Goal: Transaction & Acquisition: Purchase product/service

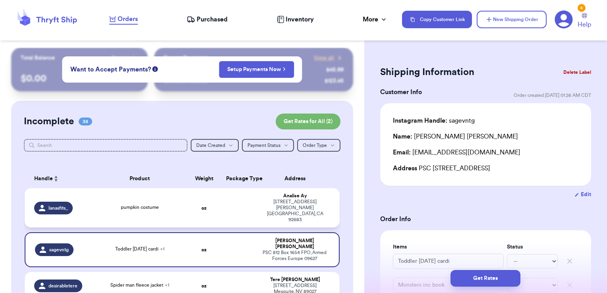
click at [241, 204] on td at bounding box center [238, 207] width 34 height 39
type input "pumpkin costume"
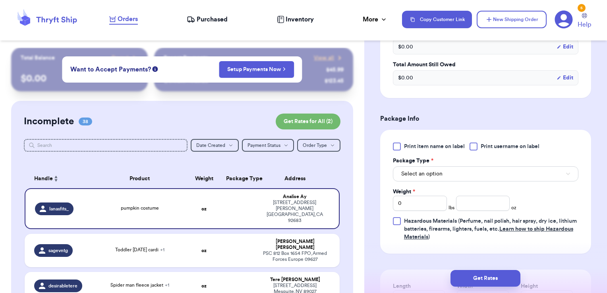
scroll to position [268, 0]
click at [519, 144] on span "Print username on label" at bounding box center [509, 146] width 59 height 8
click at [0, 0] on input "Print username on label" at bounding box center [0, 0] width 0 height 0
click at [499, 171] on button "Select an option" at bounding box center [485, 173] width 185 height 15
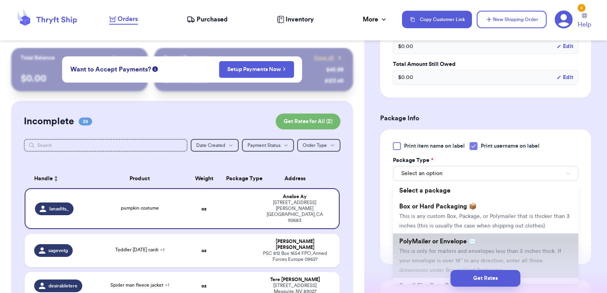
click at [464, 245] on span "PolyMailer or Envelope ✉️" at bounding box center [437, 241] width 77 height 6
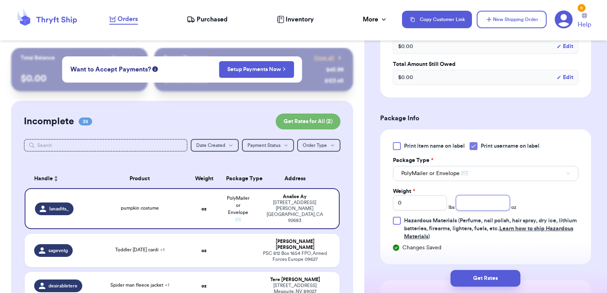
click at [476, 198] on input "number" at bounding box center [483, 202] width 54 height 15
type input "9.72"
click at [477, 277] on button "Get Rates" at bounding box center [485, 278] width 70 height 17
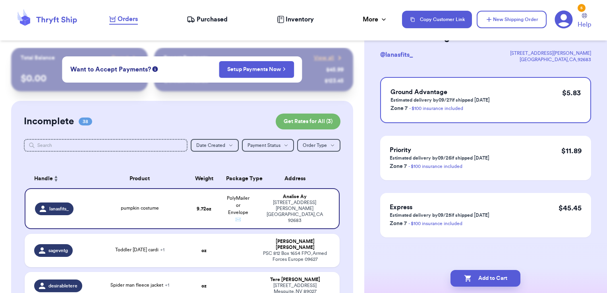
scroll to position [0, 0]
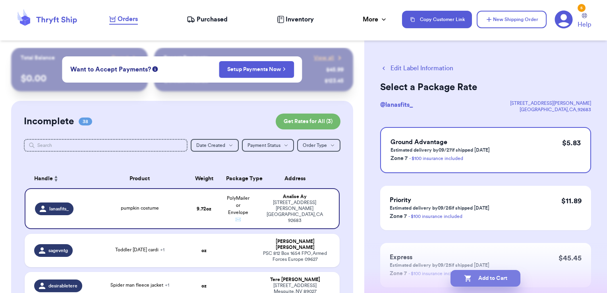
click at [507, 275] on button "Add to Cart" at bounding box center [485, 278] width 70 height 17
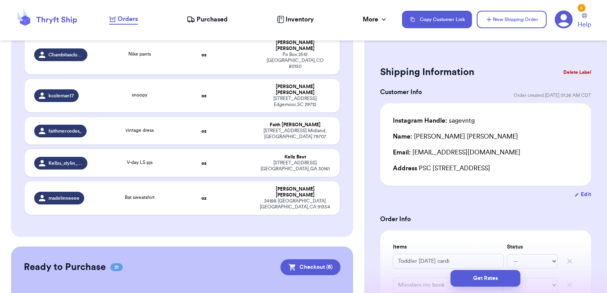
scroll to position [1410, 0]
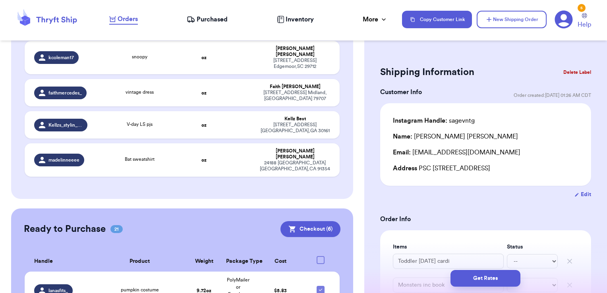
click at [316, 256] on div at bounding box center [320, 260] width 8 height 8
click at [320, 256] on input "checkbox" at bounding box center [320, 256] width 0 height 0
checkbox input "true"
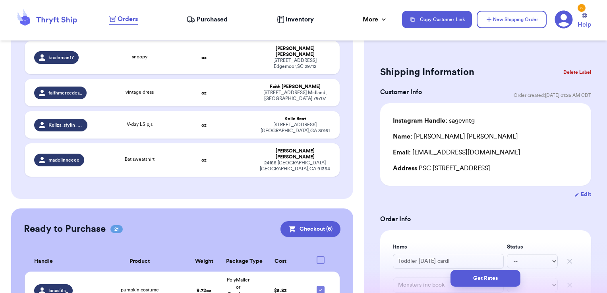
checkbox input "true"
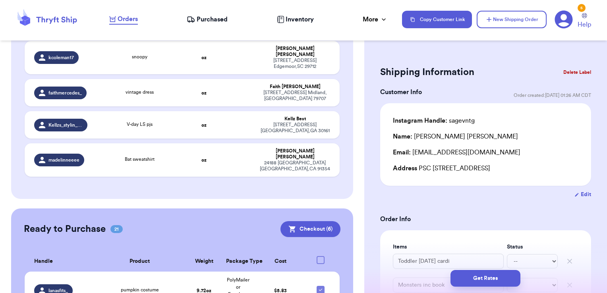
checkbox input "true"
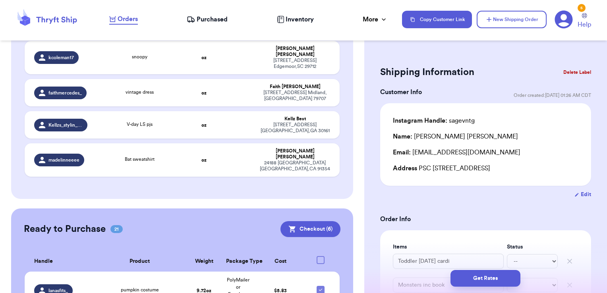
checkbox input "true"
click at [317, 257] on icon at bounding box center [320, 260] width 6 height 6
click at [320, 256] on input "checkbox" at bounding box center [320, 256] width 0 height 0
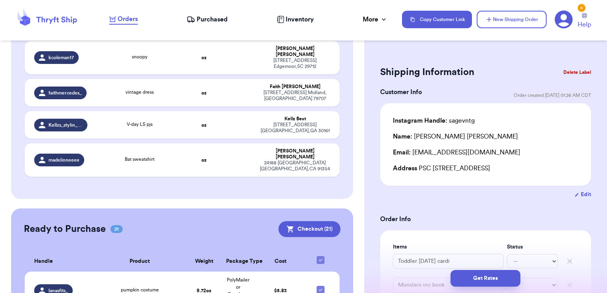
checkbox input "false"
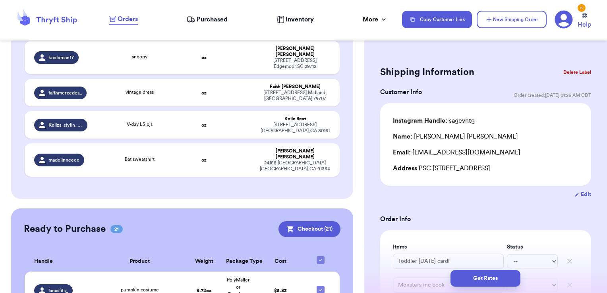
checkbox input "false"
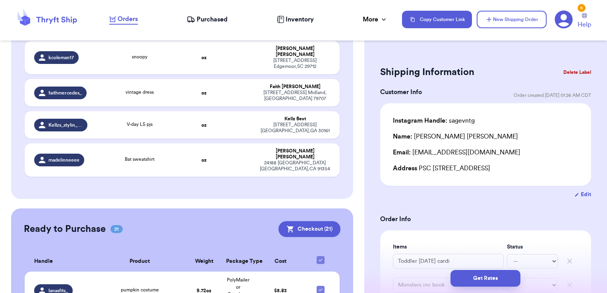
checkbox input "false"
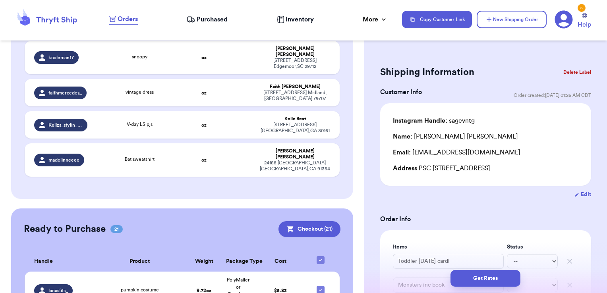
checkbox input "false"
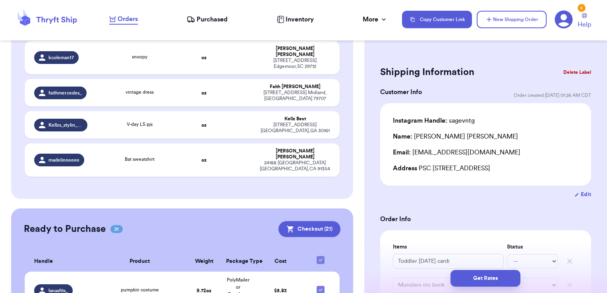
checkbox input "false"
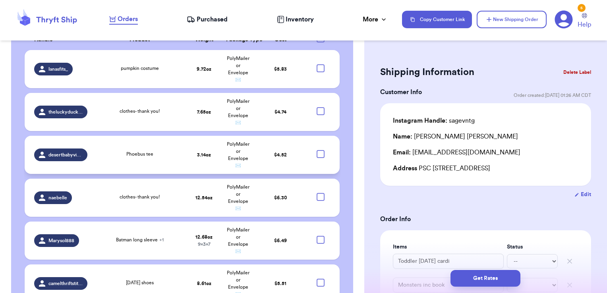
scroll to position [1632, 0]
click at [316, 278] on div at bounding box center [320, 282] width 8 height 8
click at [320, 278] on input "checkbox" at bounding box center [320, 278] width 0 height 0
checkbox input "true"
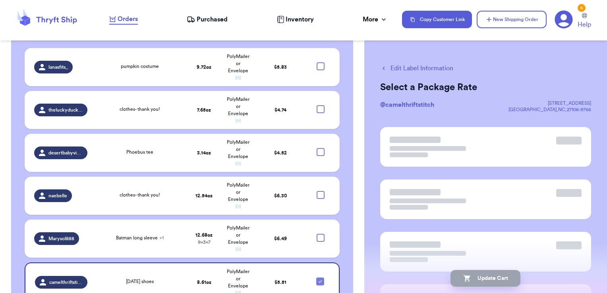
scroll to position [1631, 0]
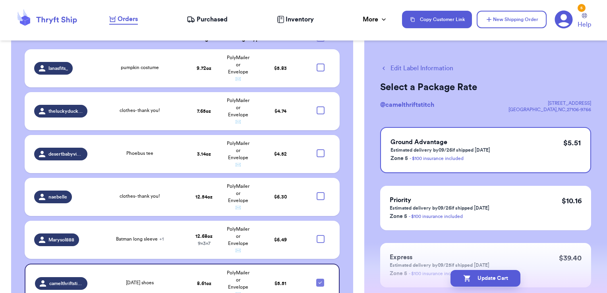
checkbox input "true"
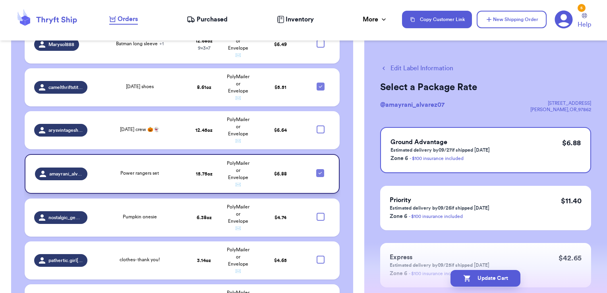
scroll to position [1826, 0]
click at [316, 256] on div at bounding box center [320, 260] width 8 height 8
click at [320, 255] on input "checkbox" at bounding box center [320, 255] width 0 height 0
checkbox input "true"
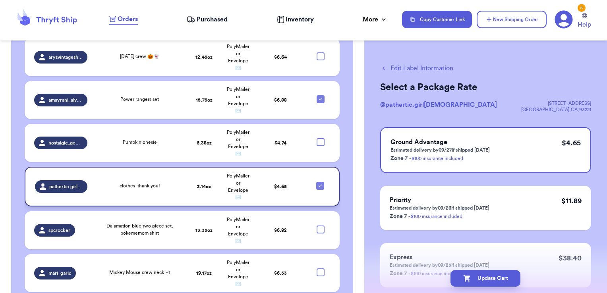
scroll to position [1900, 0]
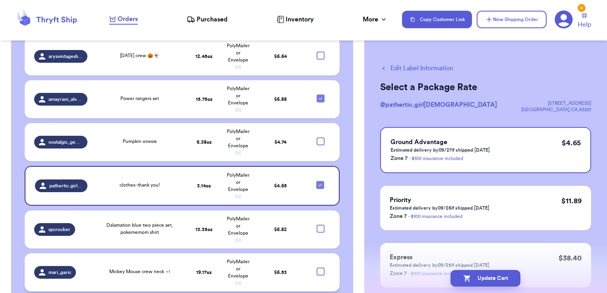
click at [316, 268] on div at bounding box center [320, 272] width 8 height 8
click at [320, 267] on input "checkbox" at bounding box center [320, 267] width 0 height 0
checkbox input "true"
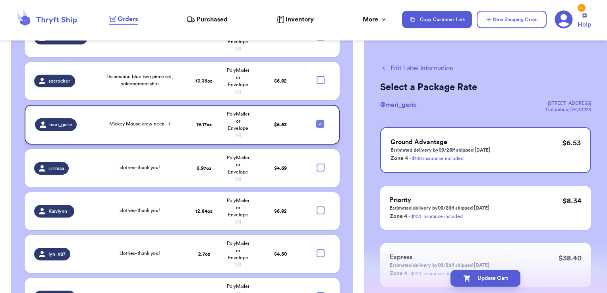
scroll to position [2047, 0]
click at [316, 292] on div at bounding box center [320, 296] width 8 height 8
click at [320, 292] on input "checkbox" at bounding box center [320, 292] width 0 height 0
checkbox input "true"
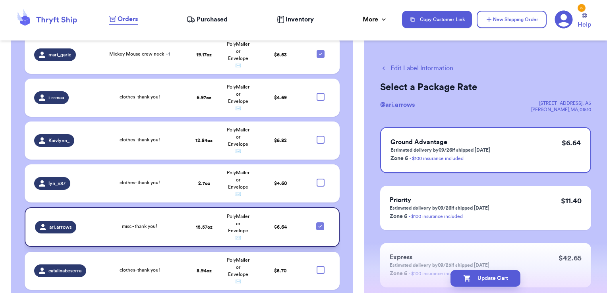
scroll to position [2119, 0]
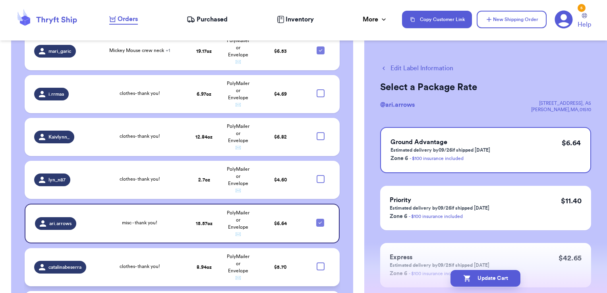
click at [316, 262] on div at bounding box center [320, 266] width 8 height 8
click at [320, 262] on input "checkbox" at bounding box center [320, 262] width 0 height 0
checkbox input "true"
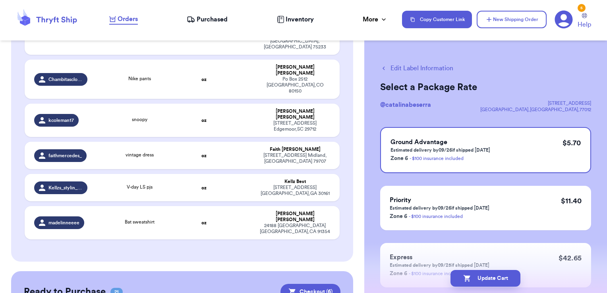
scroll to position [1343, 0]
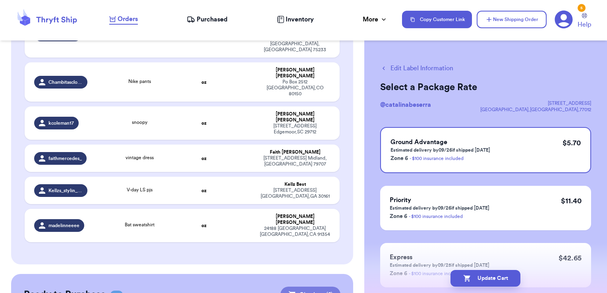
click at [314, 287] on button "Checkout ( 6 )" at bounding box center [310, 295] width 60 height 16
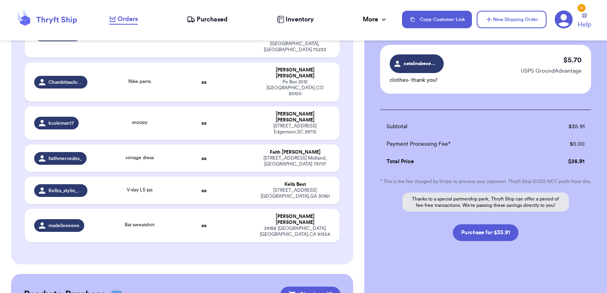
scroll to position [341, 0]
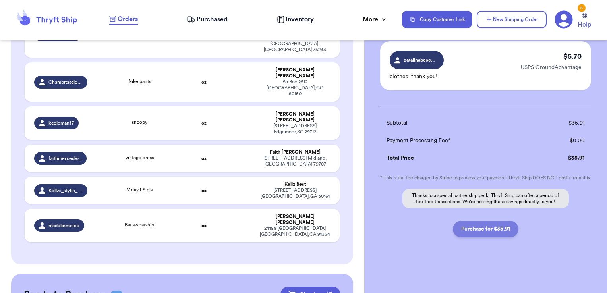
click at [503, 229] on button "Purchase for $35.91" at bounding box center [485, 229] width 65 height 17
checkbox input "false"
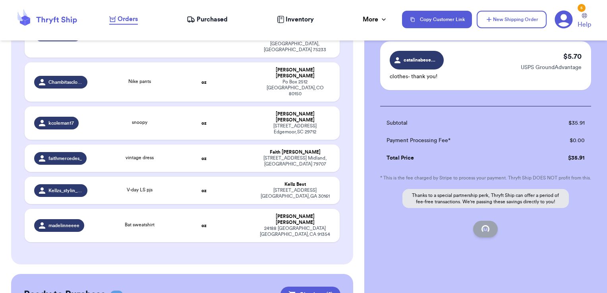
checkbox input "false"
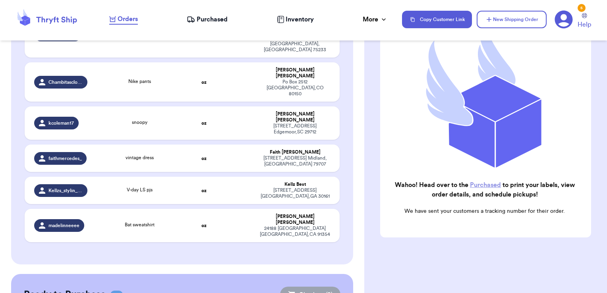
scroll to position [100, 0]
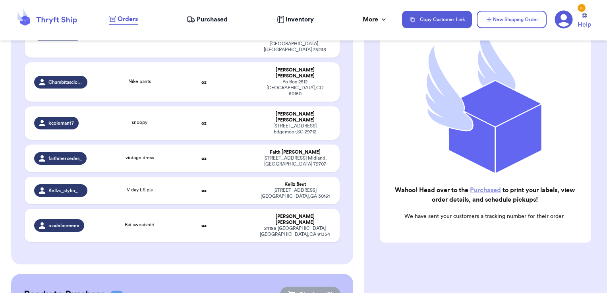
click at [207, 20] on span "Purchased" at bounding box center [211, 20] width 31 height 10
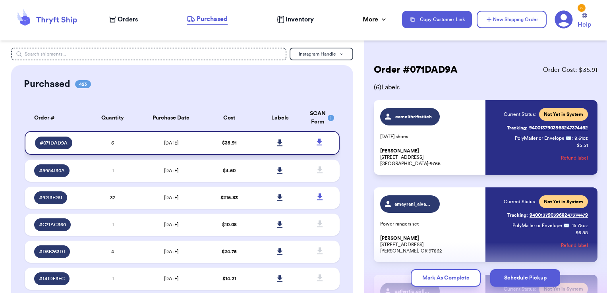
click at [271, 142] on link at bounding box center [279, 142] width 17 height 17
